Goal: Use online tool/utility

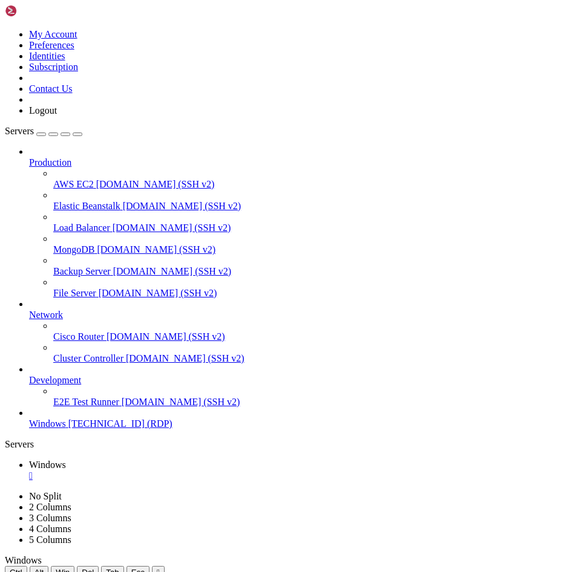
drag, startPoint x: 358, startPoint y: 587, endPoint x: 376, endPoint y: 1017, distance: 429.9
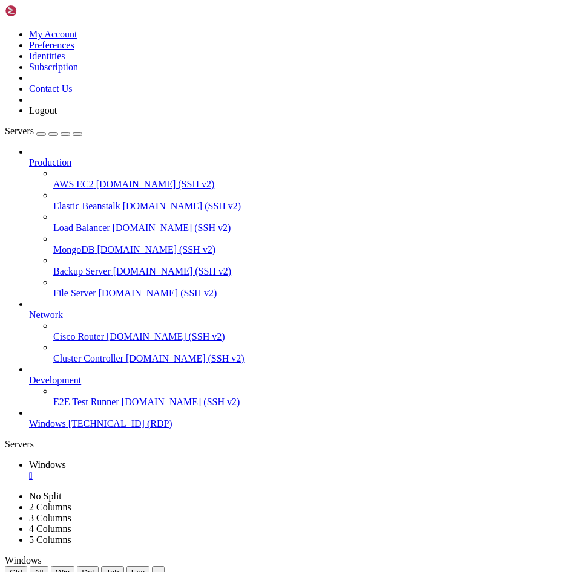
drag, startPoint x: 324, startPoint y: 1016, endPoint x: 304, endPoint y: 689, distance: 327.3
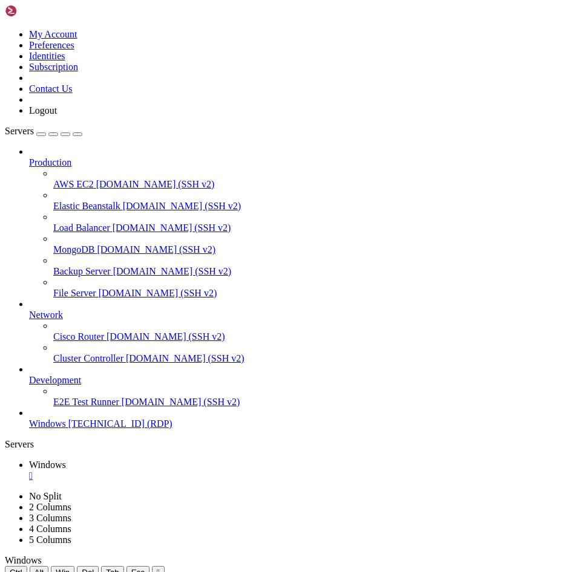
drag, startPoint x: 199, startPoint y: 586, endPoint x: 422, endPoint y: 1022, distance: 490.5
drag, startPoint x: 424, startPoint y: 1024, endPoint x: 257, endPoint y: 648, distance: 411.9
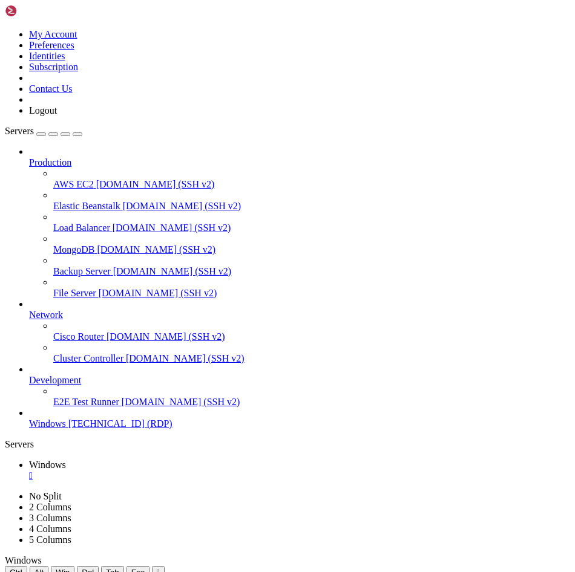
drag, startPoint x: 214, startPoint y: 643, endPoint x: 336, endPoint y: 1059, distance: 433.6
